Goal: Task Accomplishment & Management: Use online tool/utility

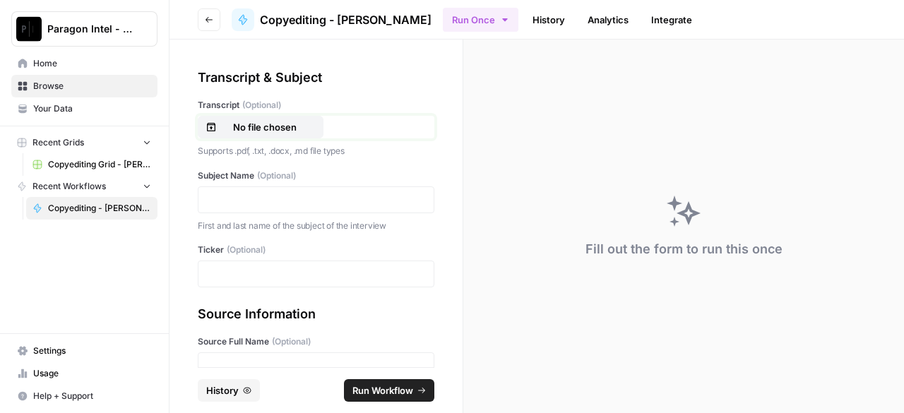
click at [238, 129] on p "No file chosen" at bounding box center [265, 127] width 90 height 14
click at [238, 202] on p at bounding box center [316, 200] width 218 height 14
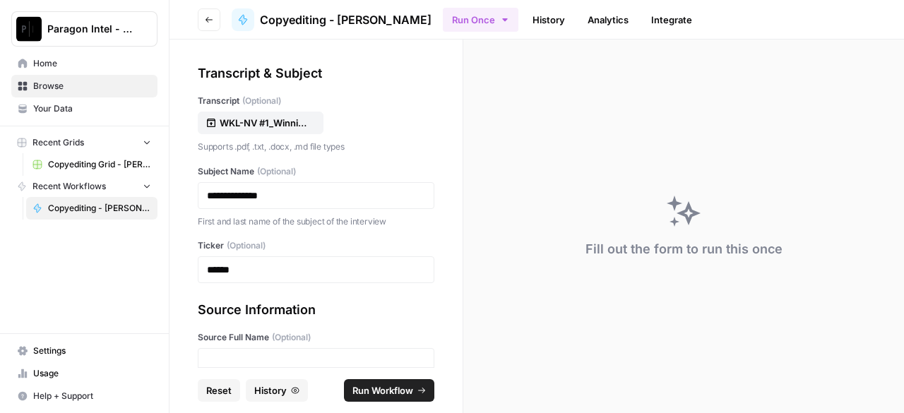
scroll to position [75, 0]
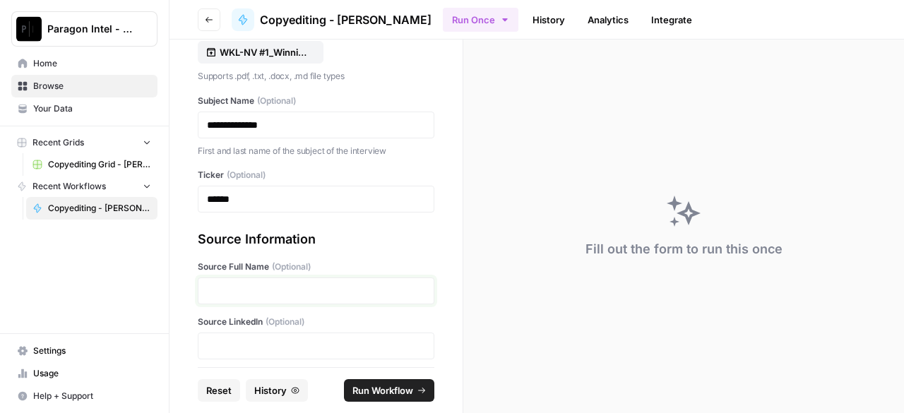
click at [240, 294] on p at bounding box center [316, 291] width 218 height 14
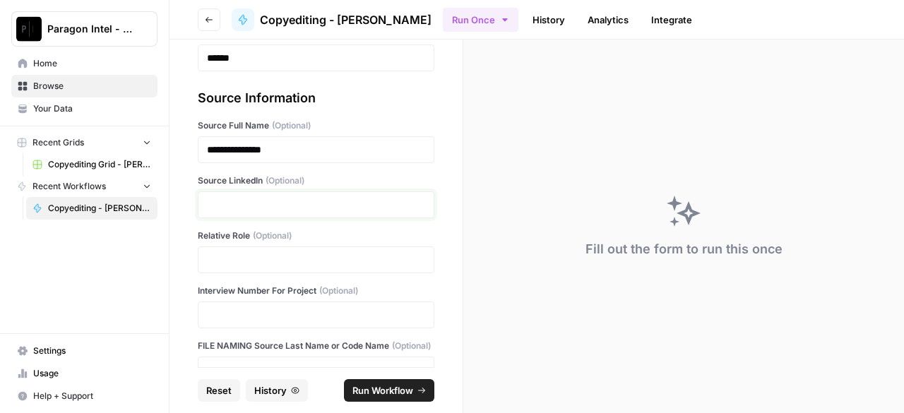
click at [216, 201] on p at bounding box center [316, 205] width 218 height 14
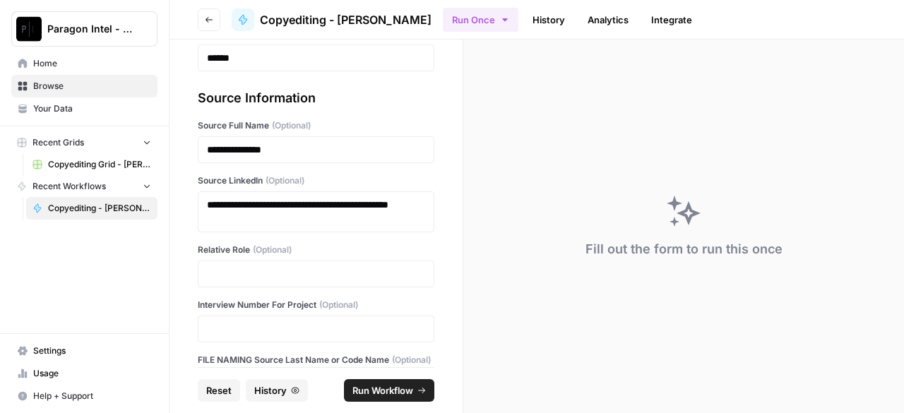
click at [251, 263] on div at bounding box center [316, 274] width 237 height 27
click at [249, 274] on p at bounding box center [316, 274] width 218 height 14
click at [214, 274] on p at bounding box center [316, 274] width 218 height 14
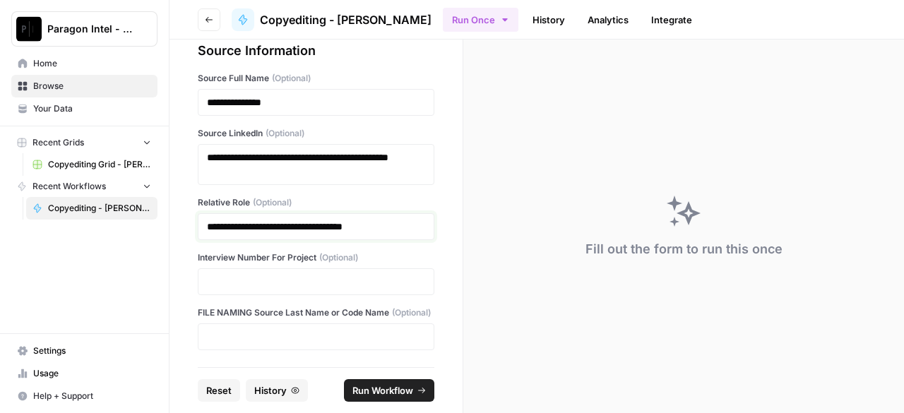
scroll to position [276, 0]
click at [237, 275] on p at bounding box center [316, 282] width 218 height 14
click at [283, 344] on div at bounding box center [316, 337] width 237 height 27
click at [285, 337] on p at bounding box center [316, 337] width 218 height 14
click at [375, 392] on span "Run Workflow" at bounding box center [383, 391] width 61 height 14
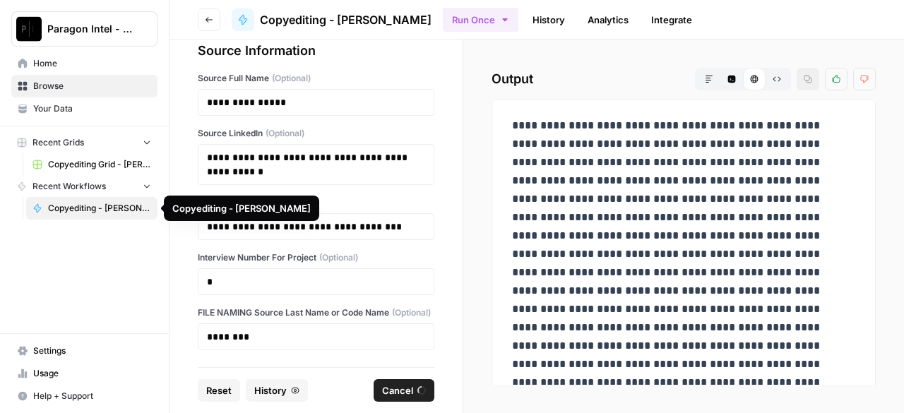
click at [61, 210] on span "Copyediting - [PERSON_NAME]" at bounding box center [99, 208] width 103 height 13
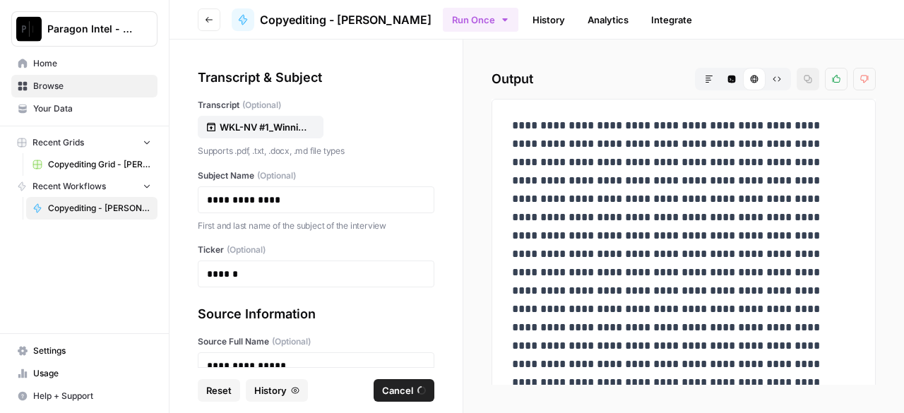
click at [64, 167] on span "Copyediting Grid - [PERSON_NAME]" at bounding box center [99, 164] width 103 height 13
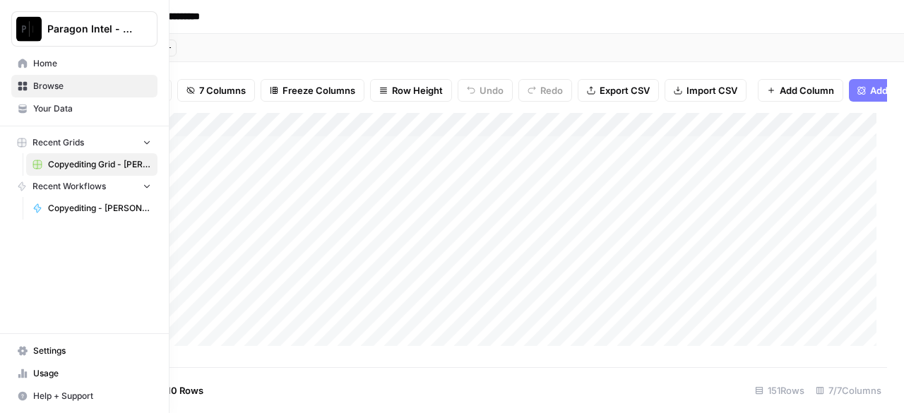
click at [54, 206] on span "Copyediting - [PERSON_NAME]" at bounding box center [99, 208] width 103 height 13
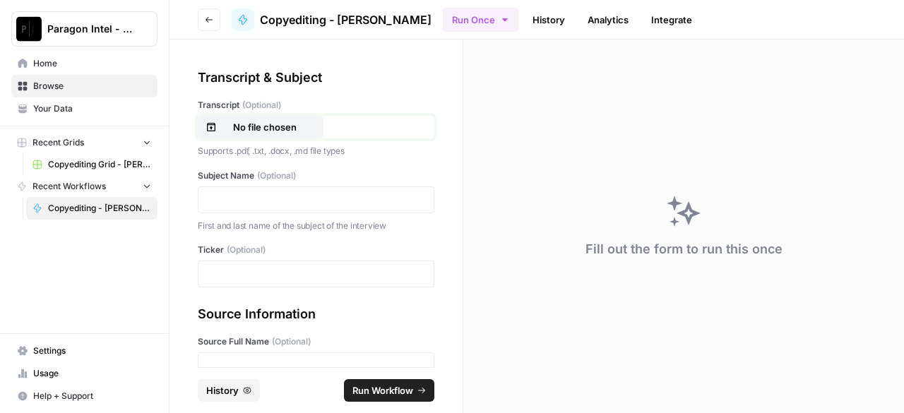
click at [281, 127] on p "No file chosen" at bounding box center [265, 127] width 90 height 14
click at [251, 200] on p at bounding box center [316, 200] width 218 height 14
click at [294, 278] on p at bounding box center [316, 274] width 218 height 14
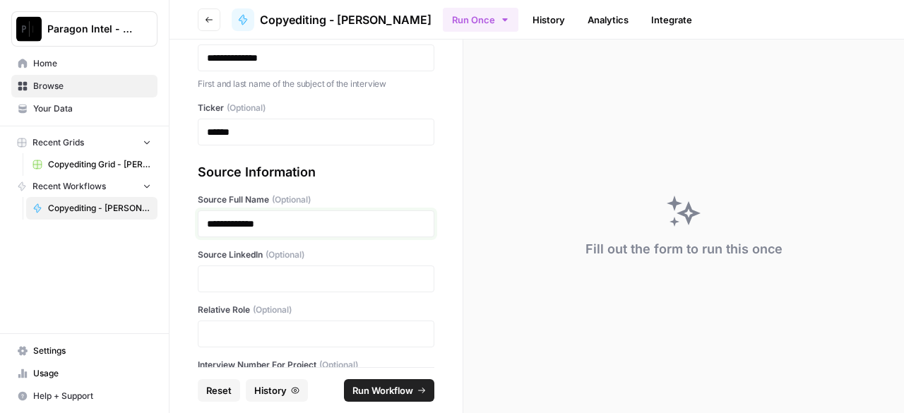
scroll to position [216, 0]
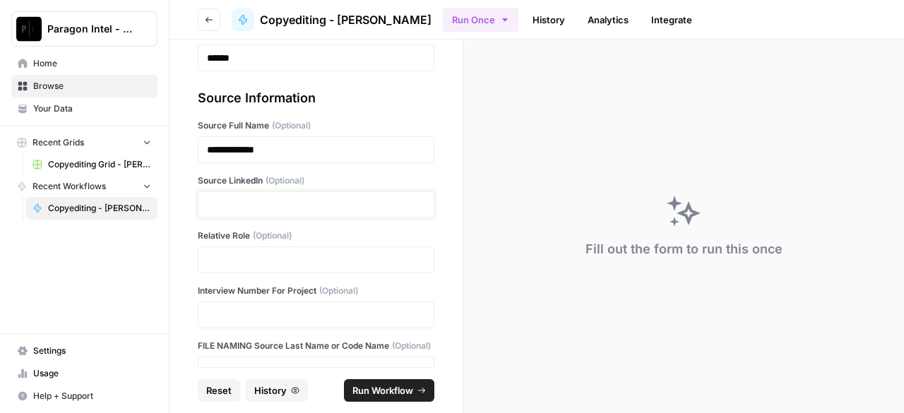
click at [254, 199] on p at bounding box center [316, 205] width 218 height 14
click at [325, 211] on p at bounding box center [316, 205] width 218 height 14
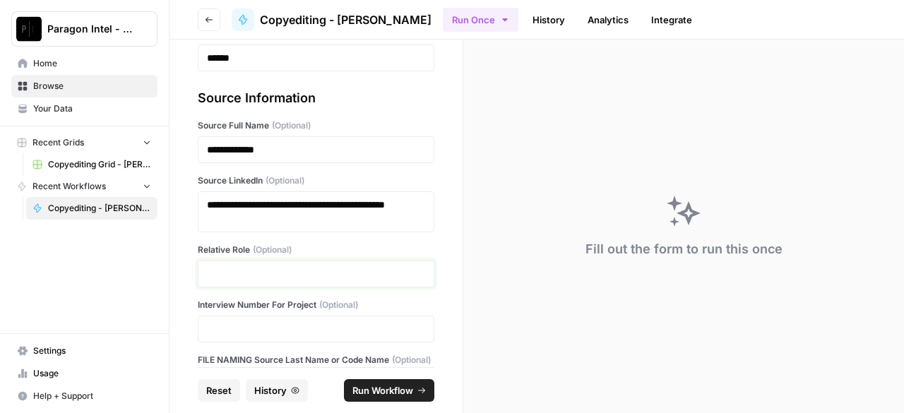
click at [274, 271] on p at bounding box center [316, 274] width 218 height 14
click at [227, 271] on p at bounding box center [316, 274] width 218 height 14
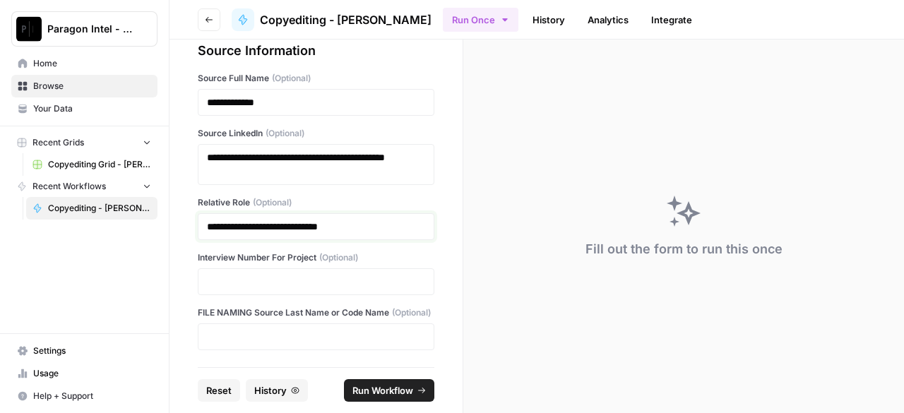
scroll to position [276, 0]
click at [259, 275] on p at bounding box center [316, 282] width 218 height 14
click at [235, 338] on p at bounding box center [316, 337] width 218 height 14
click at [369, 395] on span "Run Workflow" at bounding box center [383, 391] width 61 height 14
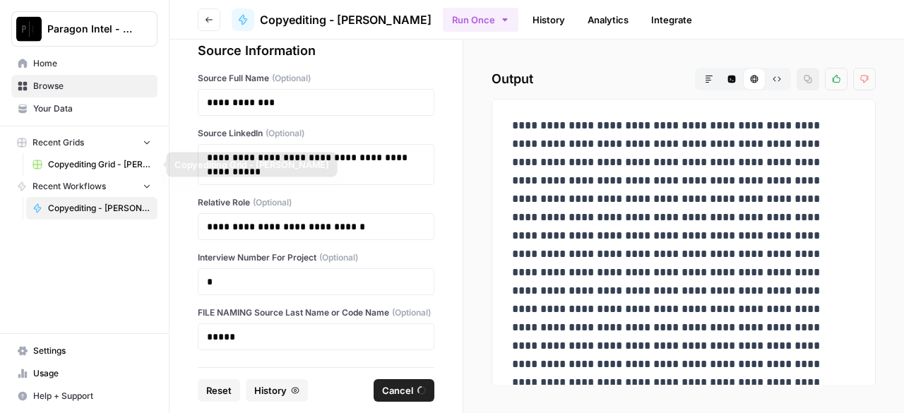
click at [74, 165] on span "Copyediting Grid - [PERSON_NAME]" at bounding box center [99, 164] width 103 height 13
click at [54, 168] on span "Copyediting Grid - [PERSON_NAME]" at bounding box center [99, 164] width 103 height 13
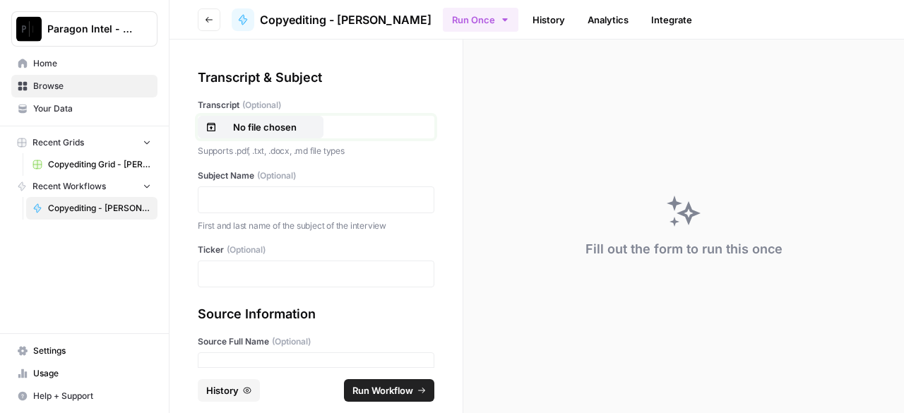
click at [268, 131] on p "No file chosen" at bounding box center [265, 127] width 90 height 14
click at [242, 196] on p at bounding box center [316, 200] width 218 height 14
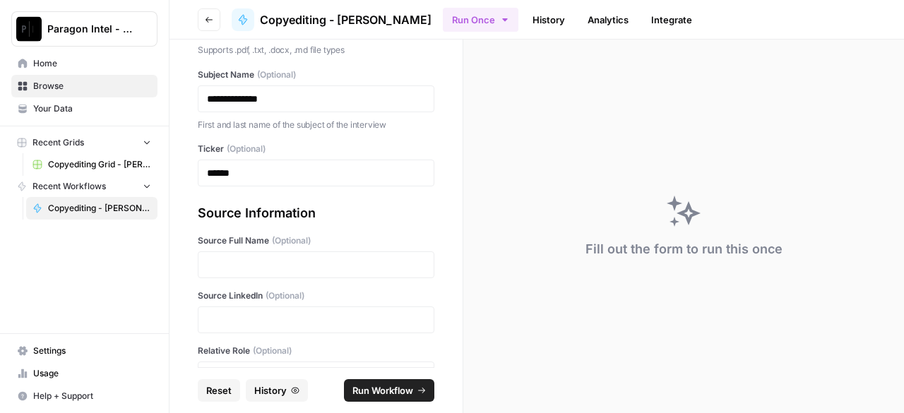
scroll to position [146, 0]
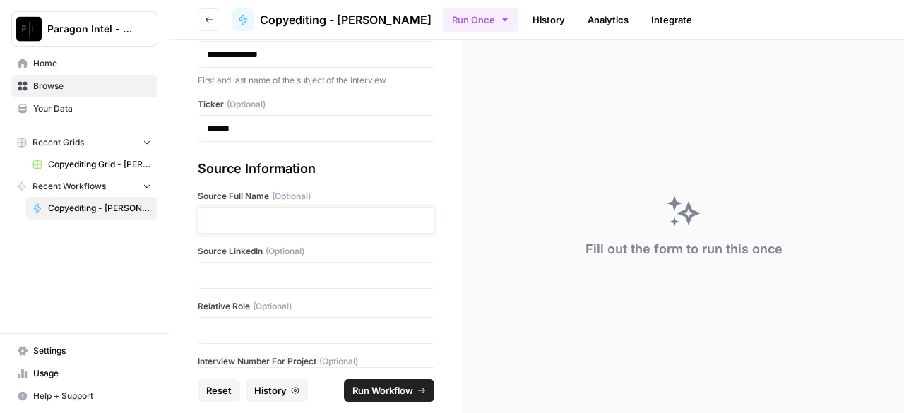
click at [243, 224] on p at bounding box center [316, 220] width 218 height 14
click at [362, 274] on p at bounding box center [316, 275] width 218 height 14
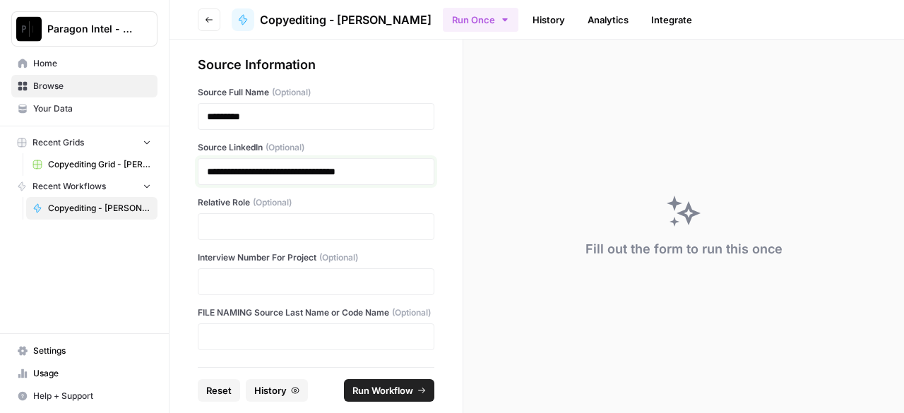
scroll to position [262, 0]
click at [285, 220] on p at bounding box center [316, 227] width 218 height 14
click at [227, 220] on p at bounding box center [316, 227] width 218 height 14
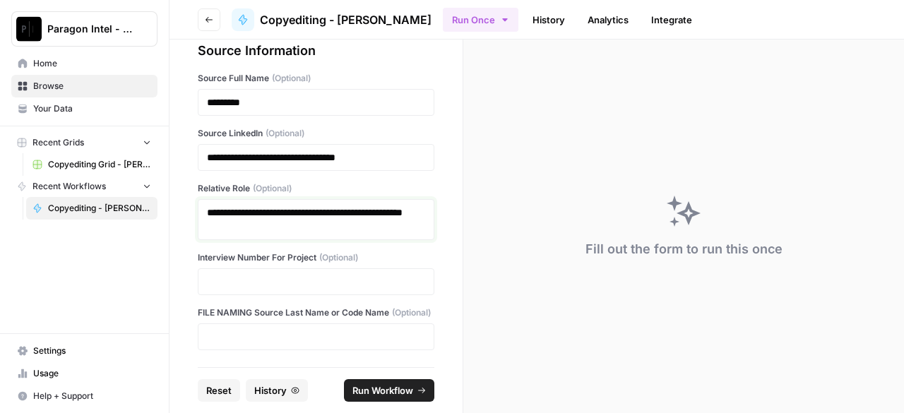
scroll to position [276, 0]
click at [213, 275] on p at bounding box center [316, 282] width 218 height 14
click at [224, 334] on p at bounding box center [316, 337] width 218 height 14
click at [396, 395] on span "Run Workflow" at bounding box center [383, 391] width 61 height 14
